Goal: Task Accomplishment & Management: Manage account settings

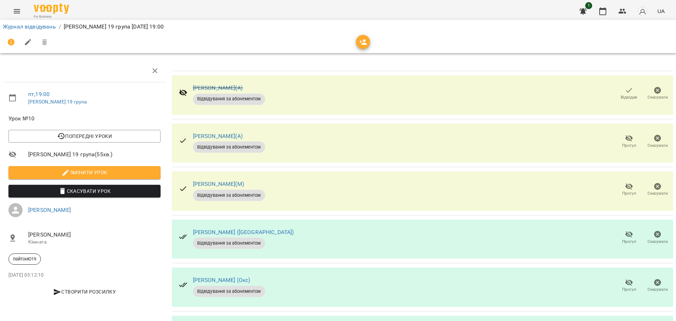
scroll to position [150, 0]
click at [38, 27] on link "Журнал відвідувань" at bounding box center [29, 26] width 53 height 7
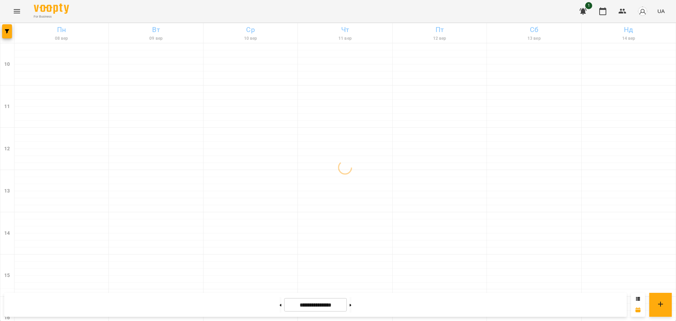
scroll to position [303, 0]
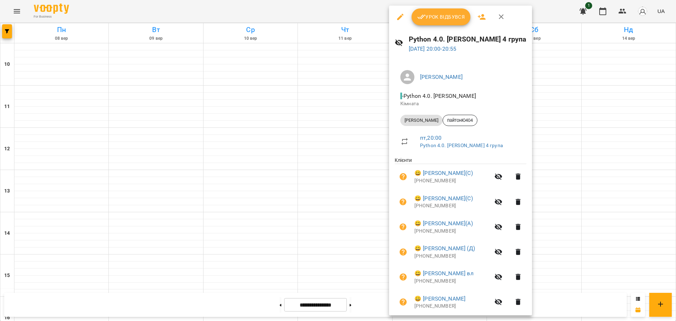
drag, startPoint x: 269, startPoint y: 8, endPoint x: 392, endPoint y: 74, distance: 140.3
click at [269, 8] on div at bounding box center [338, 160] width 676 height 321
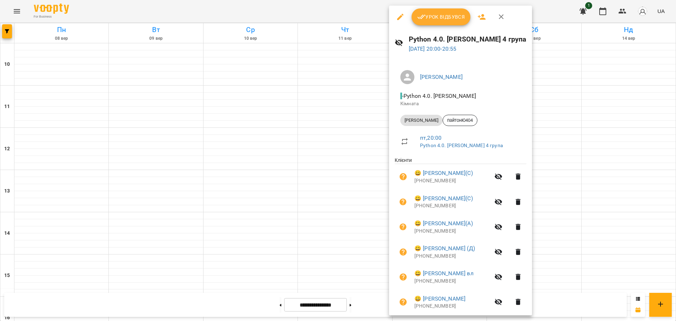
click at [279, 8] on div at bounding box center [338, 160] width 676 height 321
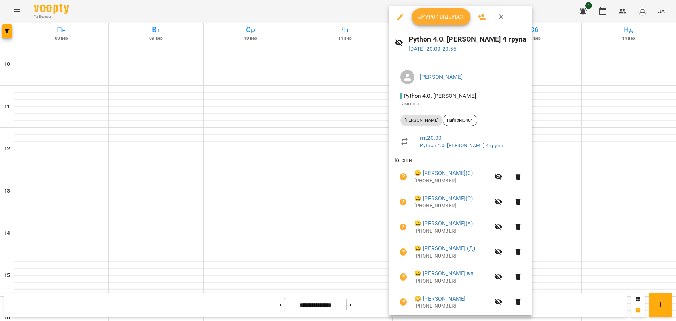
click at [453, 19] on span "Урок відбувся" at bounding box center [441, 17] width 48 height 8
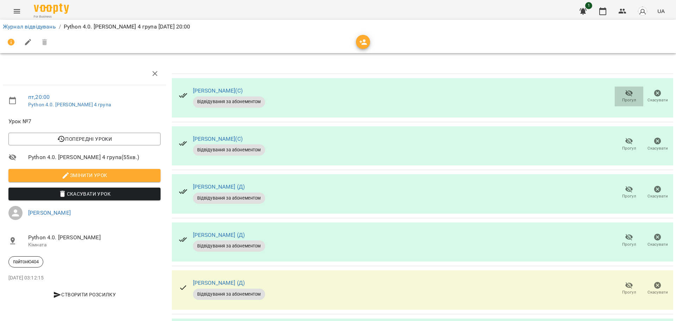
click at [625, 94] on icon "button" at bounding box center [629, 93] width 8 height 7
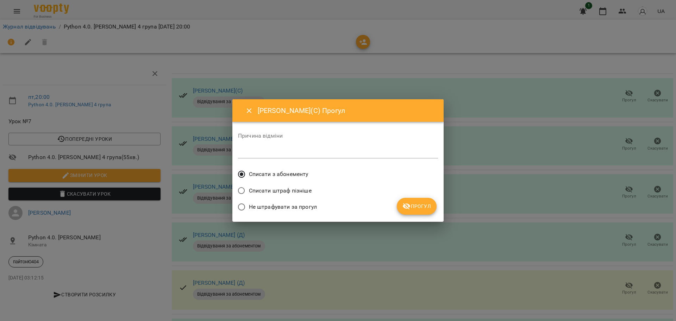
click at [435, 208] on button "Прогул" at bounding box center [417, 206] width 40 height 17
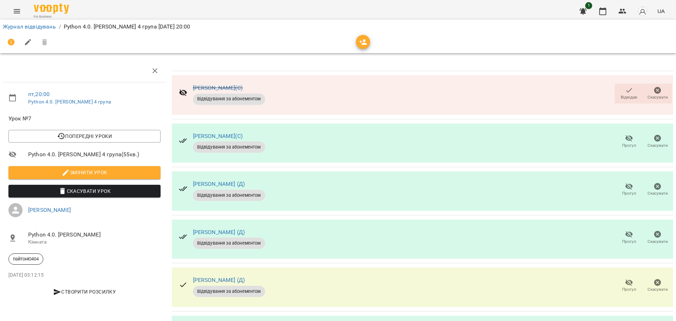
scroll to position [132, 0]
click at [624, 239] on span "Прогул" at bounding box center [629, 242] width 14 height 6
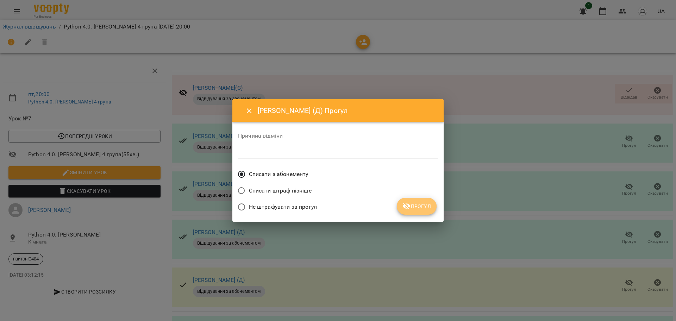
click at [414, 206] on span "Прогул" at bounding box center [416, 206] width 29 height 8
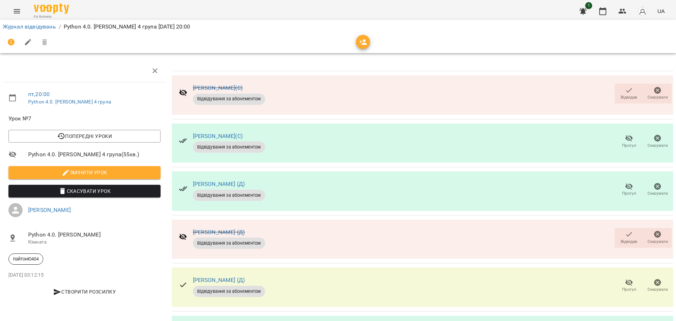
click at [621, 276] on button "Прогул" at bounding box center [629, 286] width 29 height 20
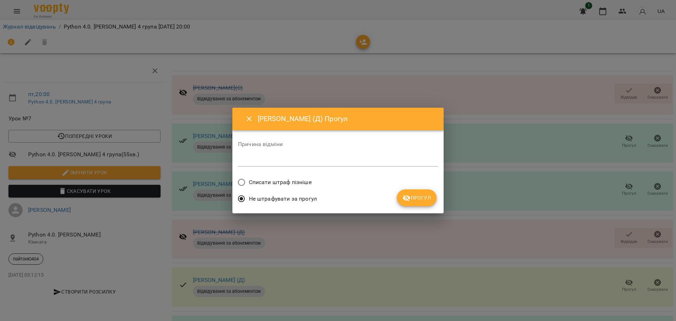
click at [279, 184] on span "Списати штраф пізніше" at bounding box center [280, 182] width 63 height 8
drag, startPoint x: 404, startPoint y: 193, endPoint x: 388, endPoint y: 182, distance: 19.3
click at [404, 193] on button "Прогул" at bounding box center [417, 197] width 40 height 17
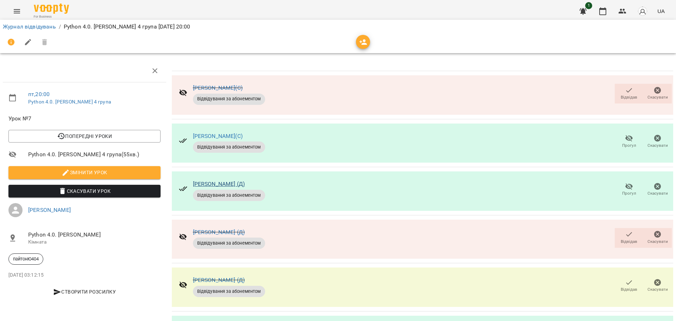
scroll to position [176, 0]
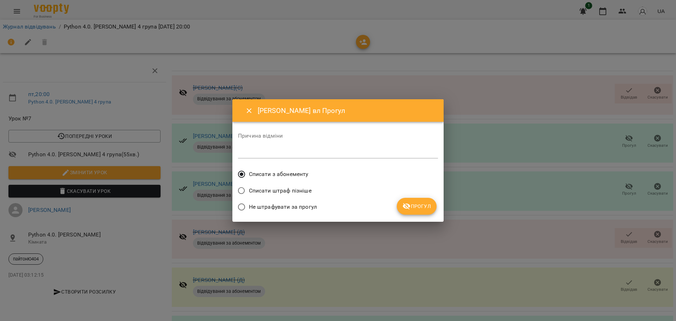
click at [422, 214] on button "Прогул" at bounding box center [417, 206] width 40 height 17
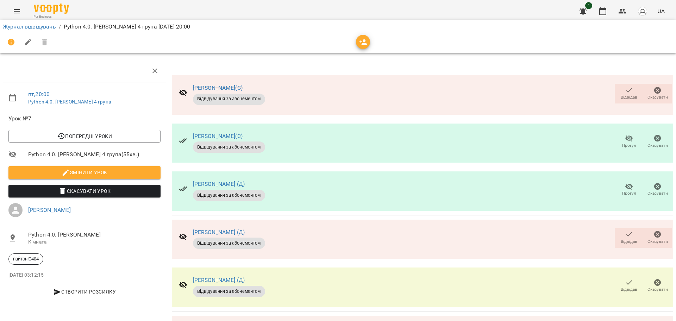
scroll to position [308, 0]
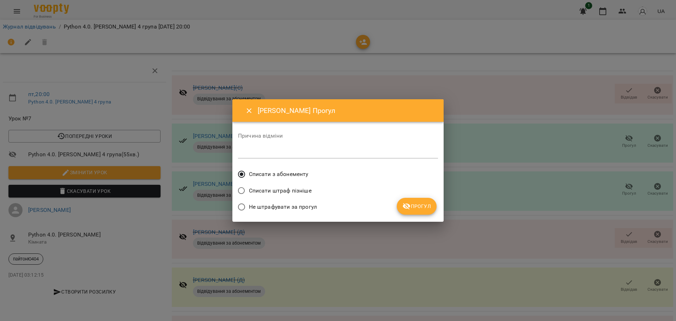
click at [426, 203] on span "Прогул" at bounding box center [416, 206] width 29 height 8
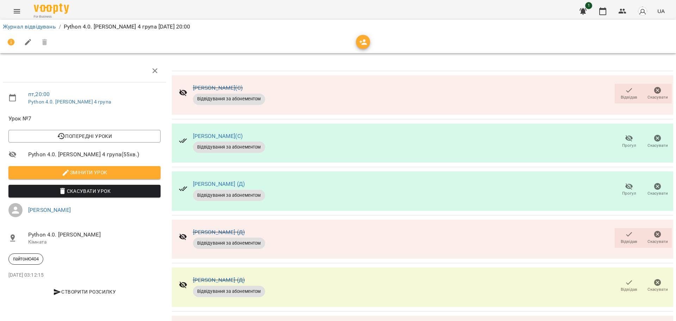
scroll to position [342, 0]
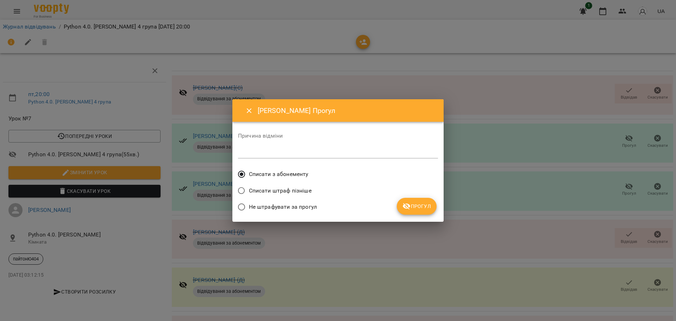
click at [426, 202] on span "Прогул" at bounding box center [416, 206] width 29 height 8
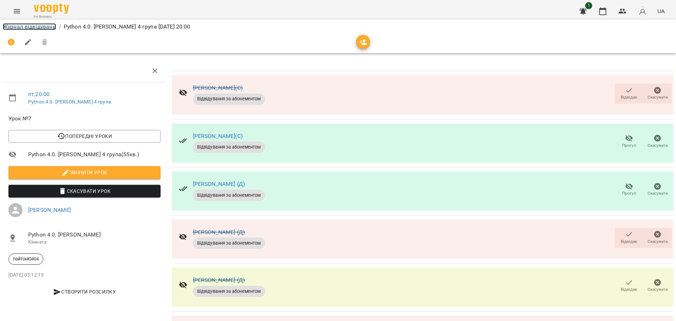
click at [36, 25] on link "Журнал відвідувань" at bounding box center [29, 26] width 53 height 7
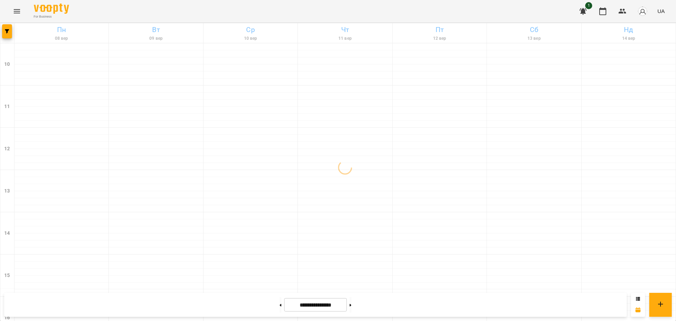
scroll to position [303, 0]
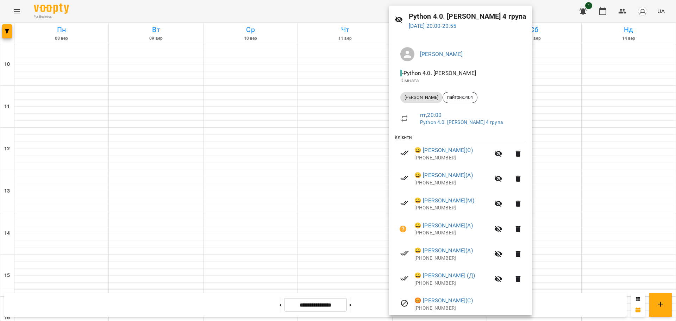
scroll to position [0, 0]
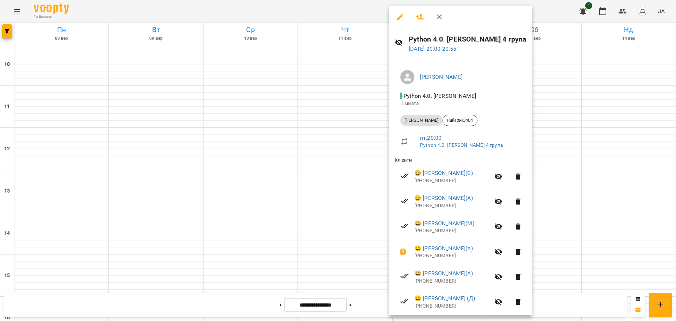
click at [400, 17] on icon "button" at bounding box center [400, 17] width 6 height 6
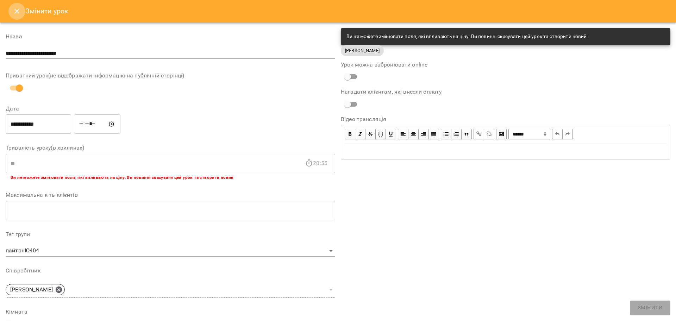
click at [12, 14] on button "Close" at bounding box center [16, 11] width 17 height 17
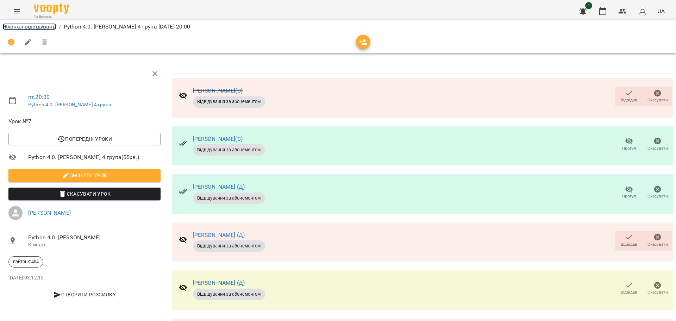
click at [45, 27] on link "Журнал відвідувань" at bounding box center [29, 26] width 53 height 7
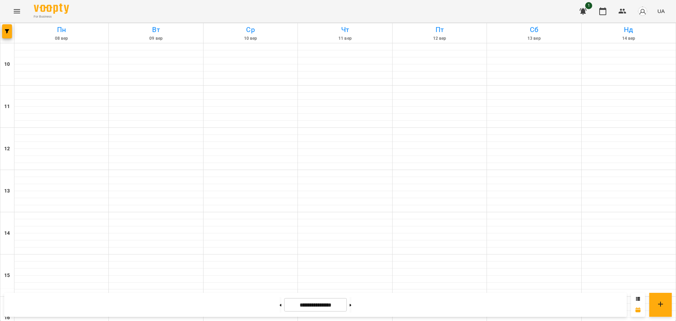
scroll to position [303, 0]
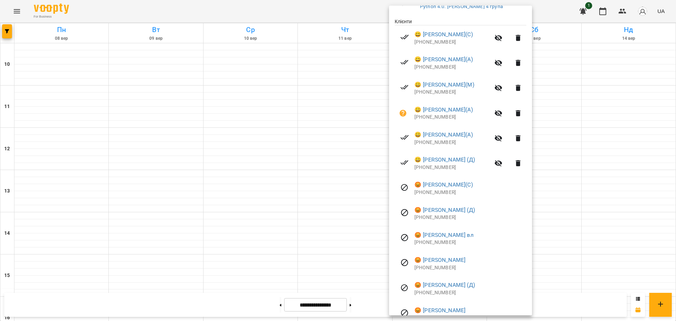
scroll to position [175, 0]
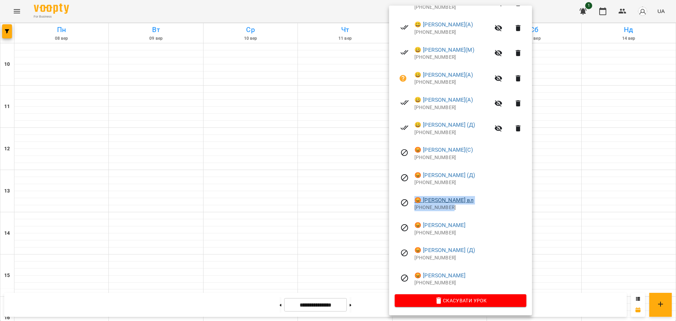
drag, startPoint x: 469, startPoint y: 207, endPoint x: 415, endPoint y: 202, distance: 54.2
click at [415, 202] on div "😡 [PERSON_NAME] вл [PHONE_NUMBER]" at bounding box center [470, 203] width 112 height 15
copy div "😡 [PERSON_NAME] вл [PHONE_NUMBER]"
click at [330, 6] on div at bounding box center [338, 160] width 676 height 321
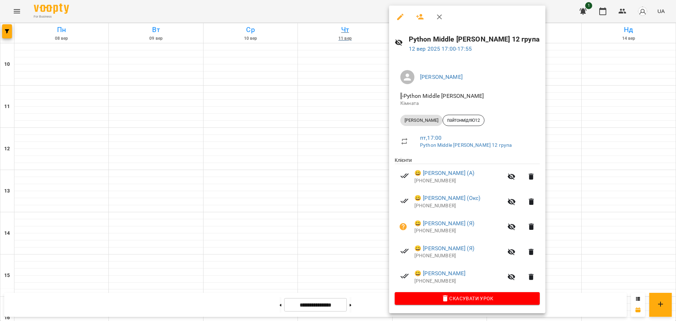
drag, startPoint x: 341, startPoint y: 17, endPoint x: 355, endPoint y: 39, distance: 26.7
click at [342, 19] on div at bounding box center [338, 160] width 676 height 321
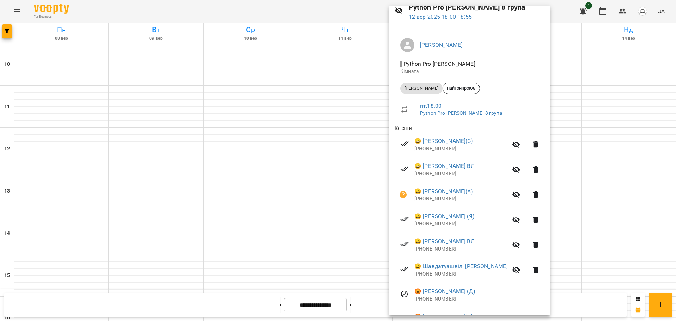
scroll to position [0, 0]
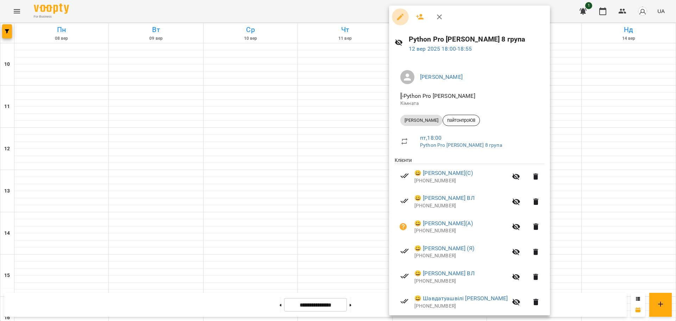
click at [398, 20] on icon "button" at bounding box center [400, 17] width 8 height 8
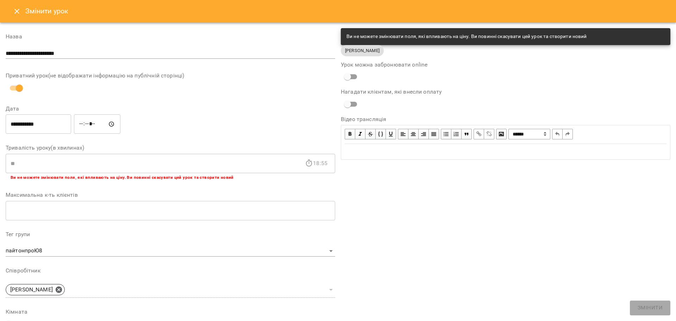
drag, startPoint x: 13, startPoint y: 10, endPoint x: 20, endPoint y: 3, distance: 10.0
click at [13, 11] on icon "Close" at bounding box center [17, 11] width 8 height 8
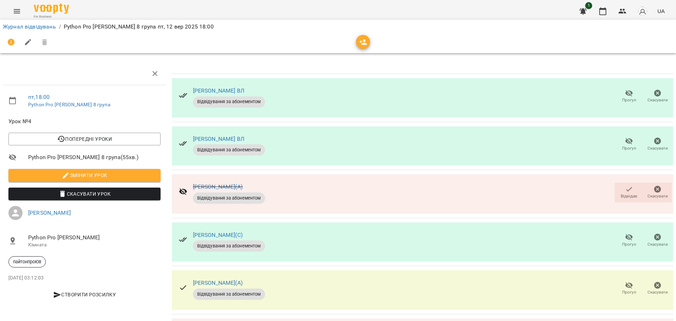
click at [622, 184] on button "Відвідав" at bounding box center [629, 193] width 29 height 20
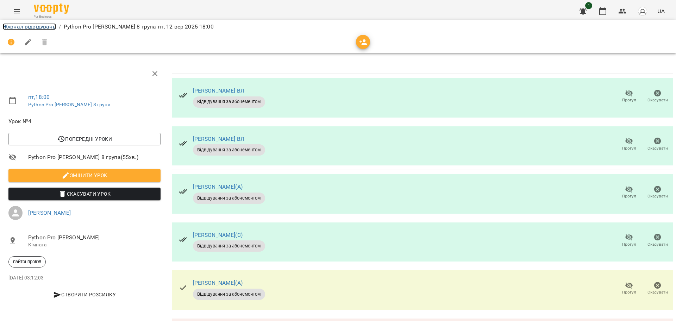
click at [49, 26] on link "Журнал відвідувань" at bounding box center [29, 26] width 53 height 7
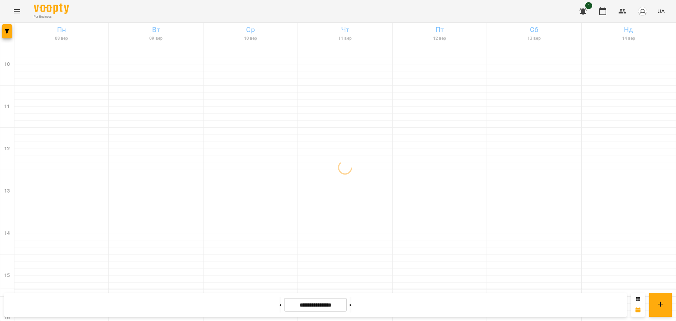
scroll to position [303, 0]
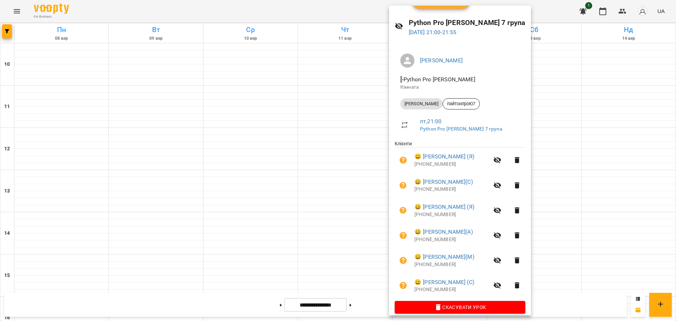
scroll to position [24, 0]
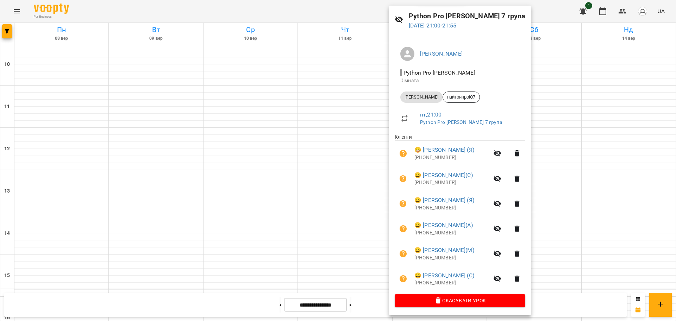
drag, startPoint x: 287, startPoint y: 5, endPoint x: 279, endPoint y: 4, distance: 7.8
click at [287, 4] on div at bounding box center [338, 160] width 676 height 321
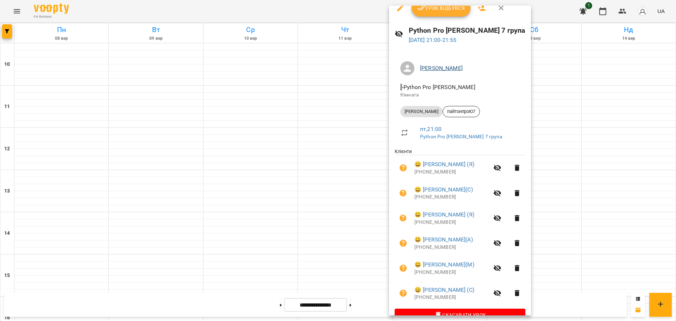
scroll to position [0, 0]
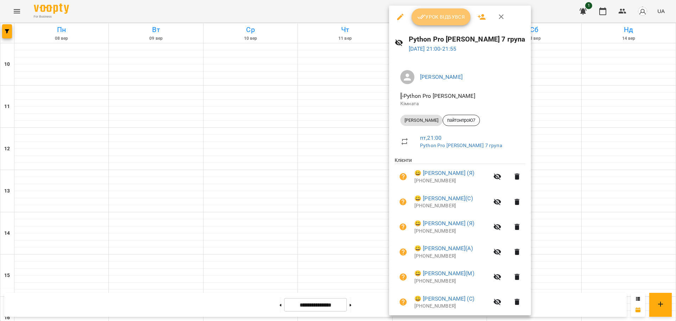
click at [442, 20] on span "Урок відбувся" at bounding box center [441, 17] width 48 height 8
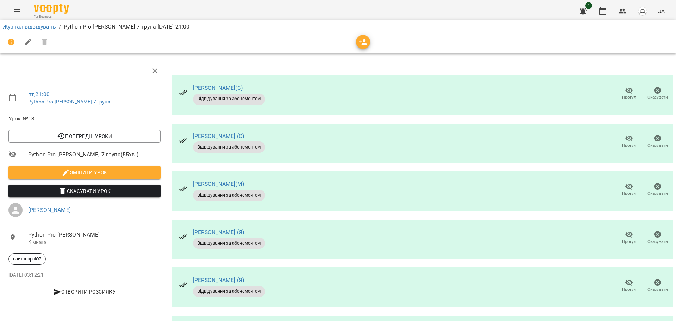
scroll to position [54, 0]
